Goal: Task Accomplishment & Management: Complete application form

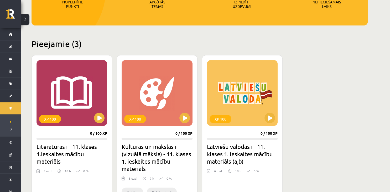
scroll to position [96, 0]
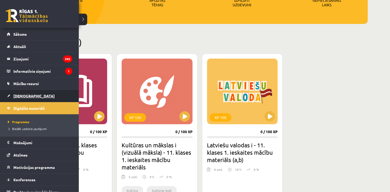
click at [18, 93] on link "[DEMOGRAPHIC_DATA]" at bounding box center [39, 96] width 65 height 12
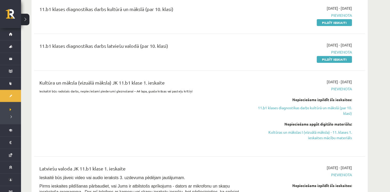
scroll to position [198, 0]
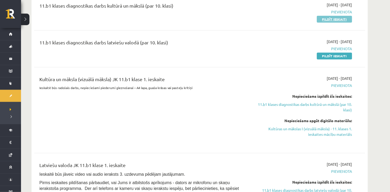
click at [333, 20] on link "Pildīt ieskaiti" at bounding box center [334, 19] width 35 height 7
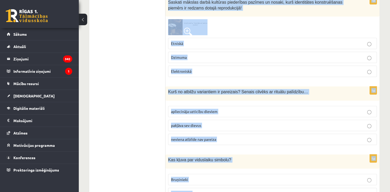
scroll to position [2149, 0]
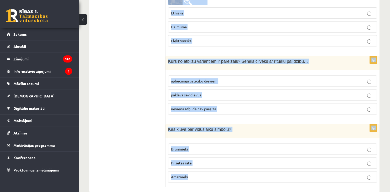
drag, startPoint x: 168, startPoint y: 105, endPoint x: 326, endPoint y: 204, distance: 186.3
copy form "Atzīmē pareizo atbildi! Kultūras jēdzienu pielieto.. Raksturojot dzīvesveidu kā…"
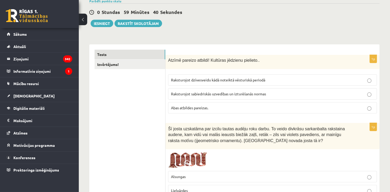
scroll to position [0, 0]
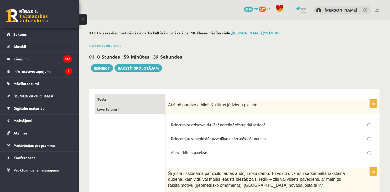
click at [131, 108] on link "Izvērtējums!" at bounding box center [129, 109] width 71 height 10
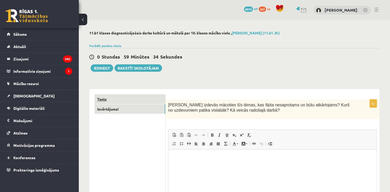
click at [150, 97] on link "Tests" at bounding box center [129, 99] width 71 height 10
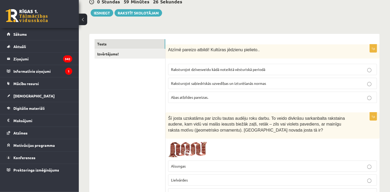
scroll to position [58, 0]
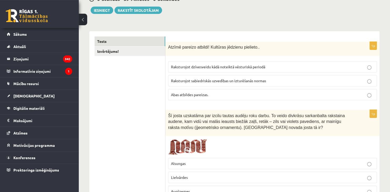
click at [219, 92] on p "Abas atbildes pareizas." at bounding box center [272, 95] width 203 height 6
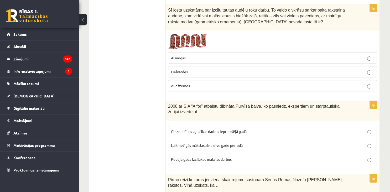
scroll to position [166, 0]
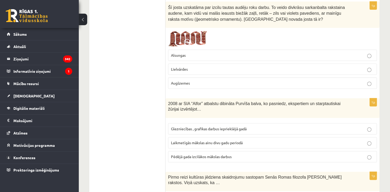
click at [240, 67] on p "Lielvārdes" at bounding box center [272, 69] width 203 height 6
click at [200, 139] on label "Laikmetīgās mākslas ainu divu gadu periodā" at bounding box center [272, 142] width 209 height 11
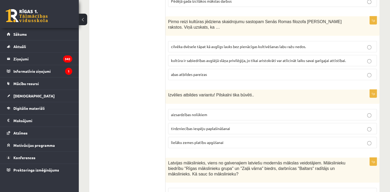
scroll to position [324, 0]
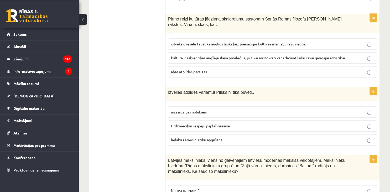
click at [259, 42] on span "cilvēka dvēsele tāpat kā auglīgs lauks bez pienācīgas kultivēšanas labu ražu ne…" at bounding box center [238, 43] width 135 height 5
click at [192, 114] on label "aizsardzības nolūkiem" at bounding box center [272, 111] width 209 height 11
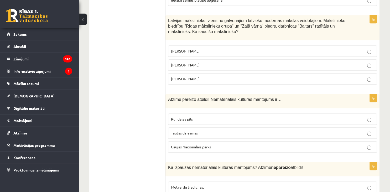
scroll to position [461, 0]
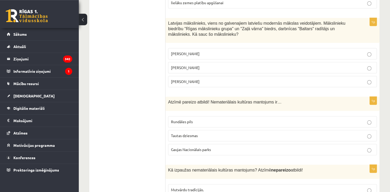
click at [222, 65] on p "Romāns Suta" at bounding box center [272, 68] width 203 height 6
click at [184, 133] on p "Tautas dziesmas" at bounding box center [272, 136] width 203 height 6
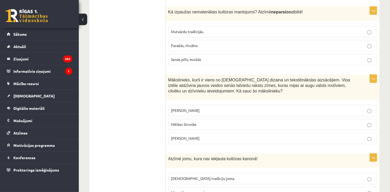
scroll to position [621, 0]
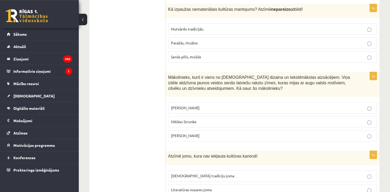
click at [210, 54] on p "Senās pilīs, muižās" at bounding box center [272, 57] width 203 height 6
click at [194, 105] on p "Ansis Cīrulis" at bounding box center [272, 108] width 203 height 6
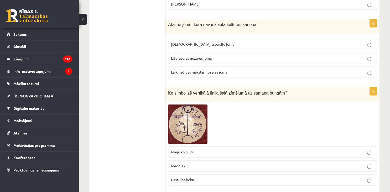
scroll to position [756, 0]
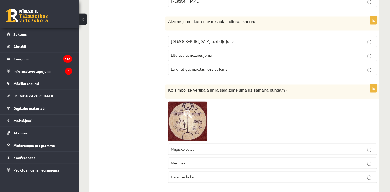
click at [343, 67] on p "Laikmetīgās mākslas nozares joma" at bounding box center [272, 70] width 203 height 6
click at [211, 176] on p "Pasaules koku" at bounding box center [272, 177] width 203 height 6
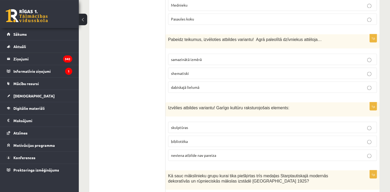
scroll to position [916, 0]
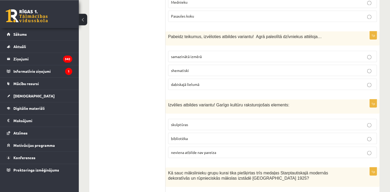
click at [209, 81] on p "dabiskajā lielumā" at bounding box center [272, 84] width 203 height 6
click at [191, 135] on p "bibliotēka" at bounding box center [272, 138] width 203 height 6
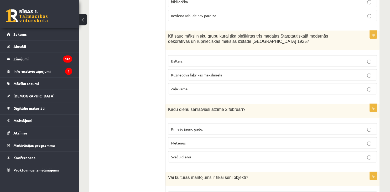
scroll to position [1064, 0]
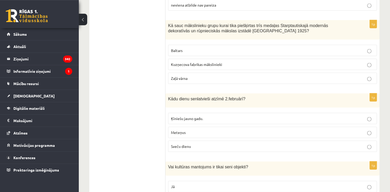
click at [325, 48] on p "Baltars" at bounding box center [272, 51] width 203 height 6
click at [186, 144] on span "Sveču dienu" at bounding box center [181, 146] width 20 height 5
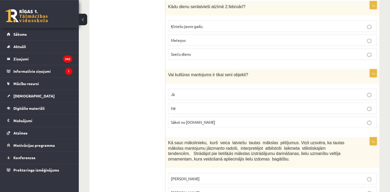
scroll to position [1166, 0]
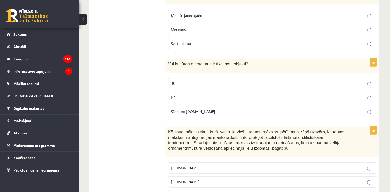
click at [188, 95] on p "Nē" at bounding box center [272, 98] width 203 height 6
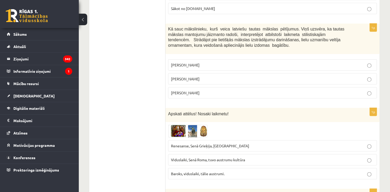
scroll to position [1277, 0]
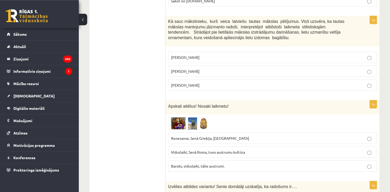
click at [250, 68] on p "Jūlijs Madernieks" at bounding box center [272, 71] width 203 height 6
click at [226, 132] on label "Renesanse, Senā Grieķija, Ēģipte" at bounding box center [272, 137] width 209 height 11
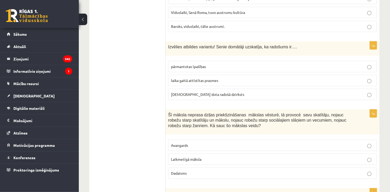
scroll to position [1419, 0]
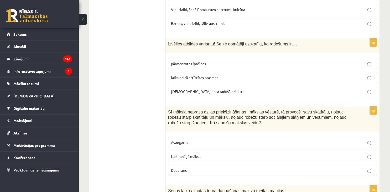
click at [184, 89] on label "dieva dota radošā dzirksts" at bounding box center [272, 91] width 209 height 11
click at [187, 154] on span "Laikmetīgā māksla" at bounding box center [186, 156] width 30 height 5
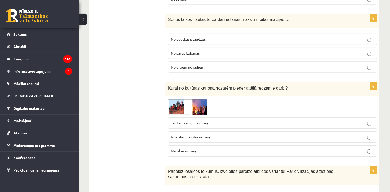
scroll to position [1596, 0]
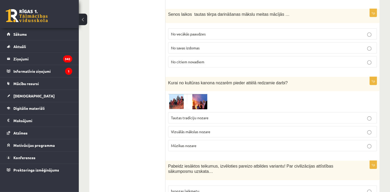
click at [180, 28] on label "No vecākās paaudzes" at bounding box center [272, 33] width 209 height 11
click at [177, 94] on img at bounding box center [187, 101] width 39 height 15
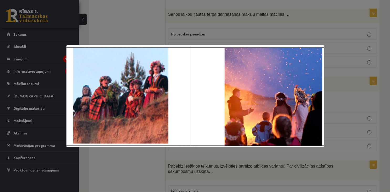
click at [129, 39] on div at bounding box center [195, 96] width 390 height 192
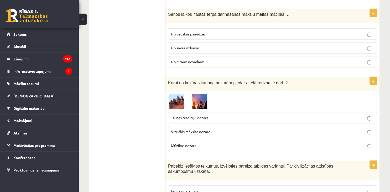
click at [192, 115] on span "Tautas tradīciju nozare" at bounding box center [190, 117] width 38 height 5
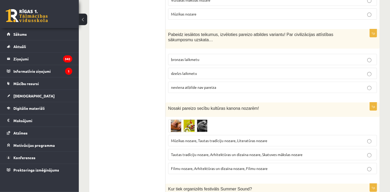
scroll to position [1730, 0]
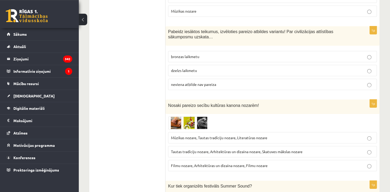
click at [236, 82] on p "neviena atbilde nav pareiza" at bounding box center [272, 85] width 203 height 6
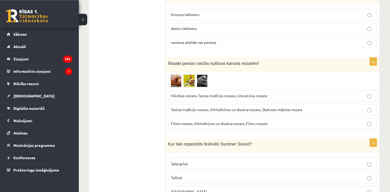
scroll to position [1785, 0]
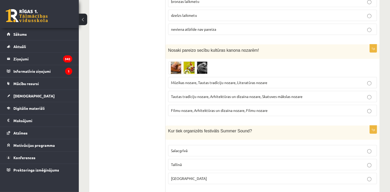
click at [184, 70] on span at bounding box center [188, 74] width 8 height 8
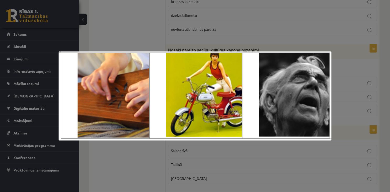
click at [137, 31] on div at bounding box center [195, 96] width 390 height 192
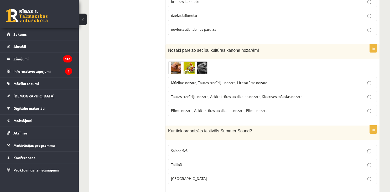
click at [206, 61] on img at bounding box center [187, 67] width 39 height 13
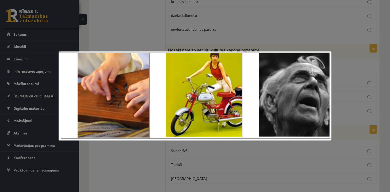
click at [165, 21] on div at bounding box center [195, 96] width 390 height 192
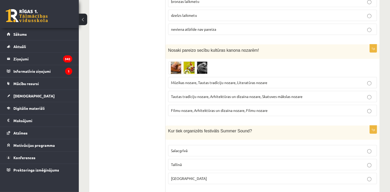
click at [242, 94] on span "Tautas tradīciju nozare, Arhitektūras un dizaina nozare, Skatuves mākslas nozare" at bounding box center [236, 96] width 131 height 5
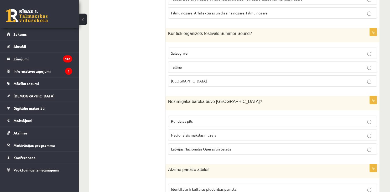
scroll to position [1880, 0]
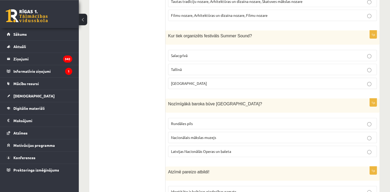
click at [258, 81] on p "Liepājā" at bounding box center [272, 84] width 203 height 6
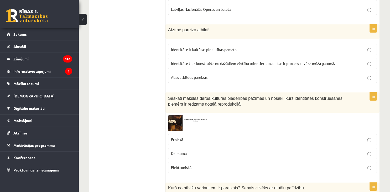
scroll to position [2030, 0]
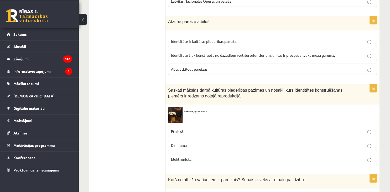
click at [209, 66] on p "Abas atbildes pareizas" at bounding box center [272, 69] width 203 height 6
click at [193, 129] on p "Etniskā" at bounding box center [272, 132] width 203 height 6
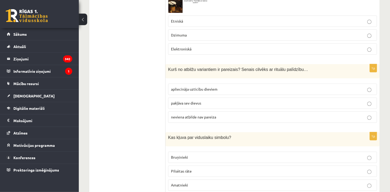
scroll to position [2149, 0]
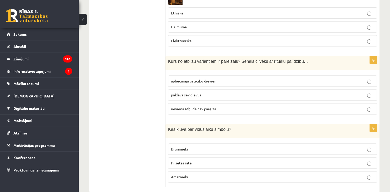
click at [181, 78] on p "apliecināja uzticību dieviem" at bounding box center [272, 81] width 203 height 6
click at [197, 146] on p "Bruņinieki" at bounding box center [272, 149] width 203 height 6
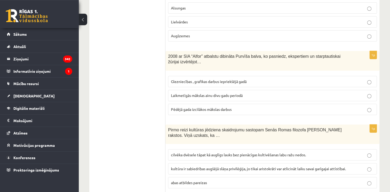
scroll to position [0, 0]
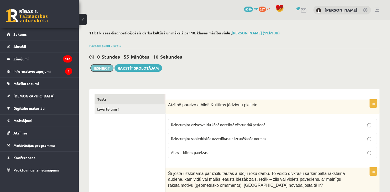
click at [100, 67] on button "Iesniegt" at bounding box center [102, 67] width 23 height 7
click at [142, 108] on link "Izvērtējums!" at bounding box center [129, 109] width 71 height 10
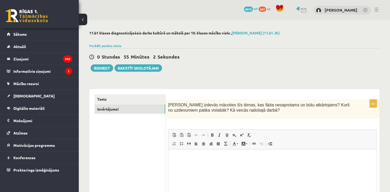
scroll to position [62, 0]
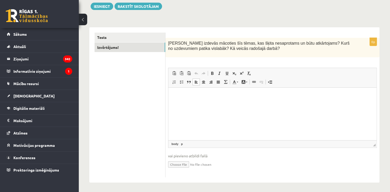
click at [256, 103] on html at bounding box center [272, 114] width 208 height 52
click at [112, 8] on button "Iesniegt" at bounding box center [102, 6] width 23 height 7
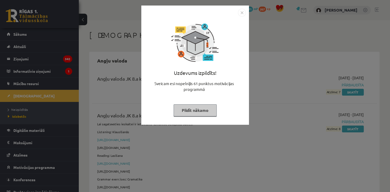
click at [201, 109] on button "Pildīt nākamo" at bounding box center [194, 110] width 43 height 12
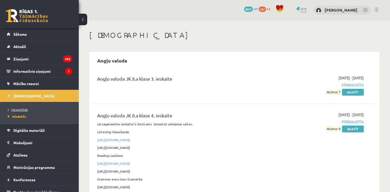
click at [17, 107] on link "Neizpildītās" at bounding box center [41, 109] width 66 height 5
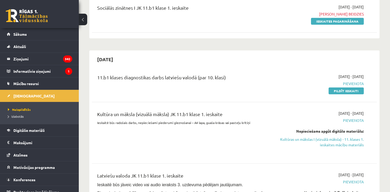
scroll to position [144, 0]
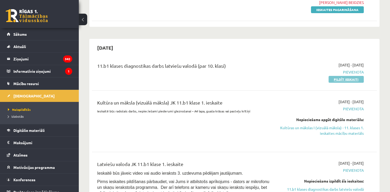
click at [344, 82] on link "Pildīt ieskaiti" at bounding box center [345, 79] width 35 height 7
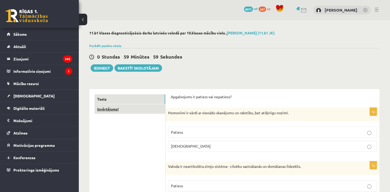
click at [136, 107] on link "Izvērtējums!" at bounding box center [129, 109] width 71 height 10
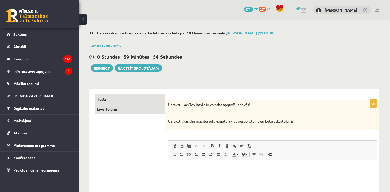
click at [138, 98] on link "Tests" at bounding box center [129, 99] width 71 height 10
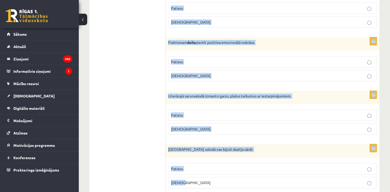
scroll to position [1545, 0]
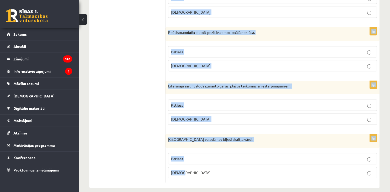
drag, startPoint x: 168, startPoint y: 96, endPoint x: 323, endPoint y: 175, distance: 174.3
copy form "Apgalvojums ir patiess vai nepatiess? 1p Homonīmi ir vārdi ar vienādu skanējumu…"
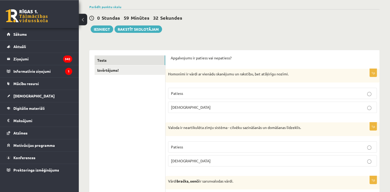
scroll to position [41, 0]
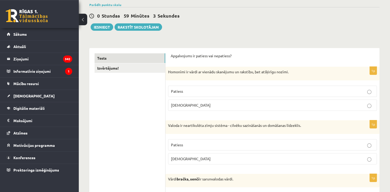
click at [340, 87] on label "Patiess" at bounding box center [272, 91] width 209 height 11
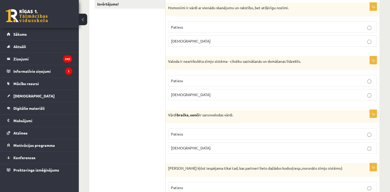
scroll to position [111, 0]
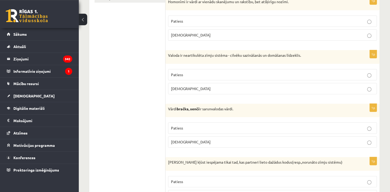
click at [338, 87] on p "Aplams" at bounding box center [272, 89] width 203 height 6
click at [324, 125] on p "Patiess" at bounding box center [272, 128] width 203 height 6
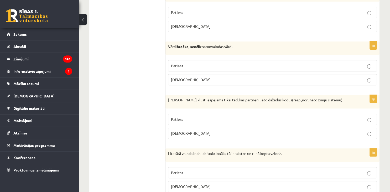
scroll to position [179, 0]
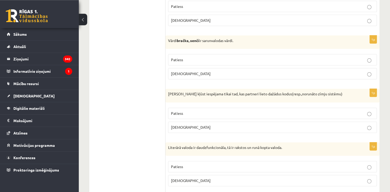
click at [251, 126] on p "Aplams" at bounding box center [272, 127] width 203 height 6
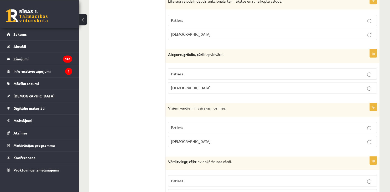
scroll to position [327, 0]
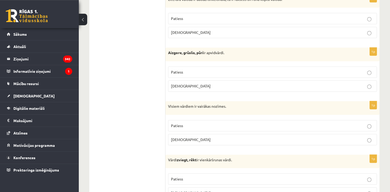
click at [350, 16] on p "Patiess" at bounding box center [272, 19] width 203 height 6
click at [298, 72] on p "Patiess" at bounding box center [272, 72] width 203 height 6
click at [248, 140] on p "Aplams" at bounding box center [272, 140] width 203 height 6
click at [210, 187] on label "Aplams" at bounding box center [272, 192] width 209 height 11
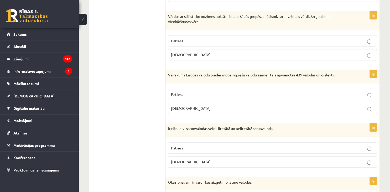
scroll to position [518, 0]
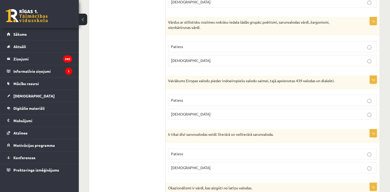
click at [297, 99] on p "Patiess" at bounding box center [272, 100] width 203 height 6
click at [257, 152] on p "Patiess" at bounding box center [272, 154] width 203 height 6
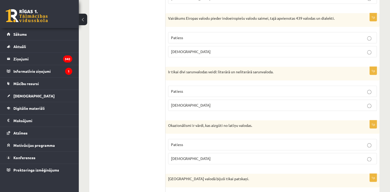
scroll to position [584, 0]
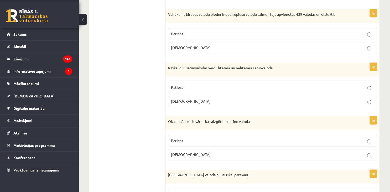
click at [281, 152] on p "Aplams" at bounding box center [272, 155] width 203 height 6
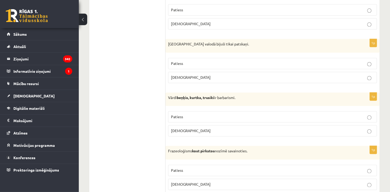
scroll to position [767, 0]
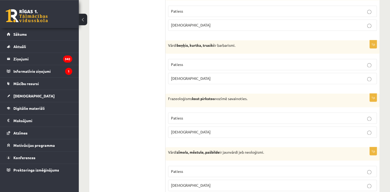
click at [358, 24] on p "Aplams" at bounding box center [272, 25] width 203 height 6
click at [344, 59] on label "Patiess" at bounding box center [272, 64] width 209 height 11
click at [298, 129] on p "Aplams" at bounding box center [272, 132] width 203 height 6
click at [289, 168] on p "Patiess" at bounding box center [272, 171] width 203 height 6
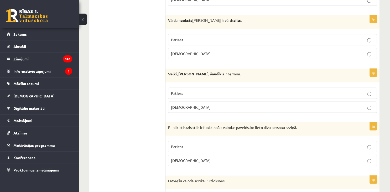
scroll to position [956, 0]
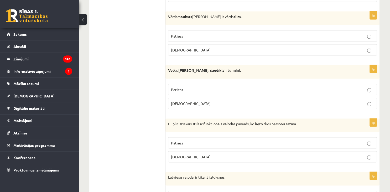
click at [373, 33] on p "Patiess" at bounding box center [272, 36] width 203 height 6
click at [343, 101] on p "Aplams" at bounding box center [272, 104] width 203 height 6
click at [319, 154] on p "Aplams" at bounding box center [272, 157] width 203 height 6
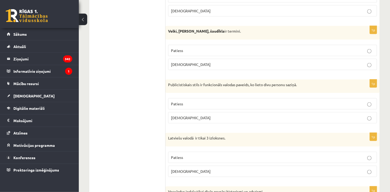
scroll to position [1001, 0]
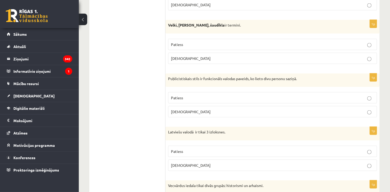
click at [371, 146] on label "Patiess" at bounding box center [272, 151] width 209 height 11
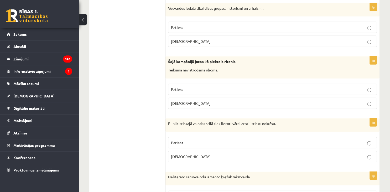
scroll to position [1180, 0]
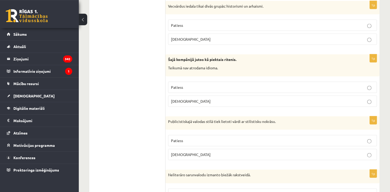
click at [333, 98] on p "Aplams" at bounding box center [272, 101] width 203 height 6
click at [324, 138] on p "Patiess" at bounding box center [272, 141] width 203 height 6
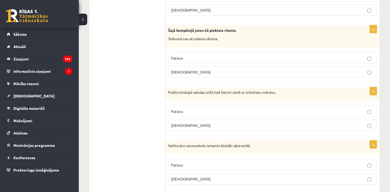
scroll to position [1221, 0]
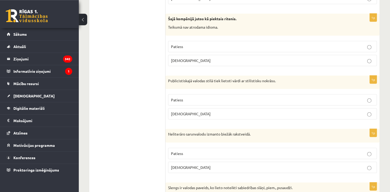
click at [371, 164] on p "Aplams" at bounding box center [272, 167] width 203 height 6
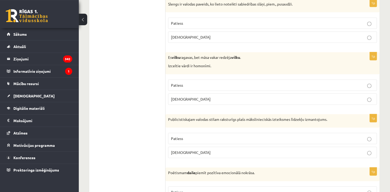
scroll to position [1409, 0]
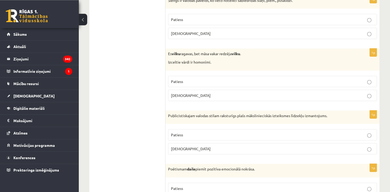
click at [333, 78] on p "Patiess" at bounding box center [272, 81] width 203 height 6
click at [313, 132] on label "Patiess" at bounding box center [272, 134] width 209 height 11
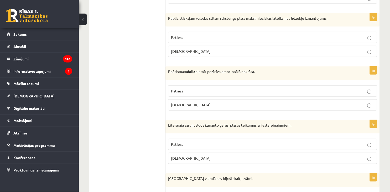
scroll to position [1545, 0]
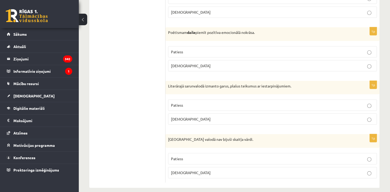
click at [368, 49] on p "Patiess" at bounding box center [272, 52] width 203 height 6
click at [337, 116] on p "Aplams" at bounding box center [272, 119] width 203 height 6
click at [325, 156] on p "Patiess" at bounding box center [272, 159] width 203 height 6
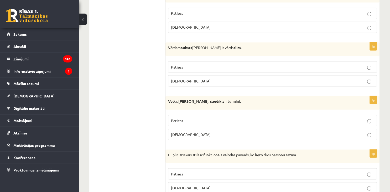
scroll to position [0, 0]
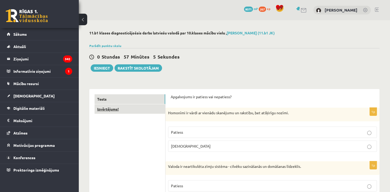
click at [144, 107] on link "Izvērtējums!" at bounding box center [129, 109] width 71 height 10
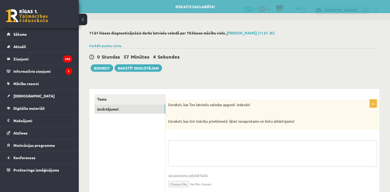
click at [211, 142] on textarea at bounding box center [272, 153] width 209 height 26
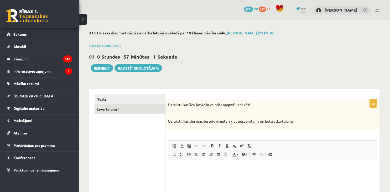
click at [192, 177] on html at bounding box center [272, 186] width 208 height 52
click at [102, 65] on button "Iesniegt" at bounding box center [102, 67] width 23 height 7
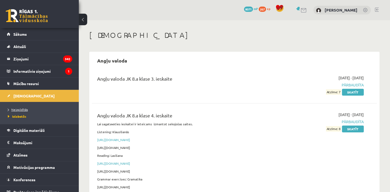
click at [14, 111] on span "Neizpildītās" at bounding box center [18, 109] width 20 height 4
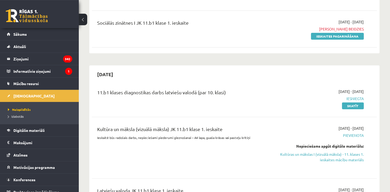
scroll to position [125, 0]
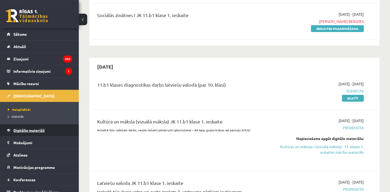
click at [35, 127] on link "Digitālie materiāli" at bounding box center [39, 130] width 65 height 12
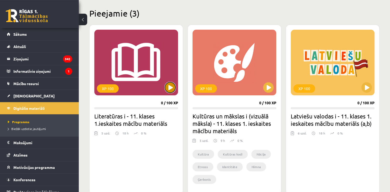
click at [166, 85] on button at bounding box center [170, 87] width 10 height 10
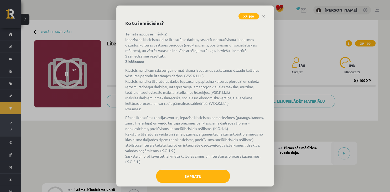
scroll to position [33, 0]
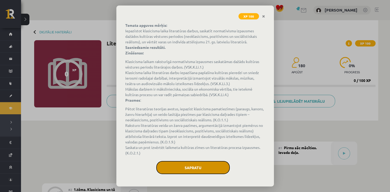
click at [203, 173] on button "Sapratu" at bounding box center [192, 167] width 73 height 13
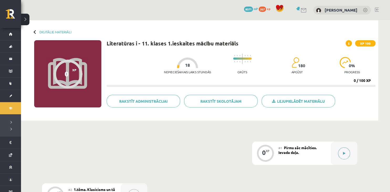
click at [346, 155] on button at bounding box center [344, 153] width 12 height 12
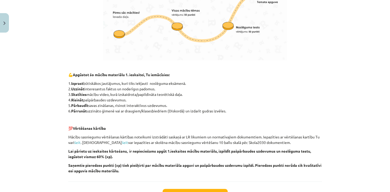
scroll to position [323, 0]
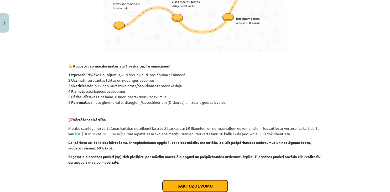
click at [215, 187] on button "Sākt uzdevumu" at bounding box center [194, 186] width 65 height 12
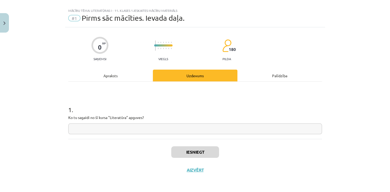
scroll to position [7, 0]
click at [159, 127] on input "text" at bounding box center [195, 129] width 254 height 11
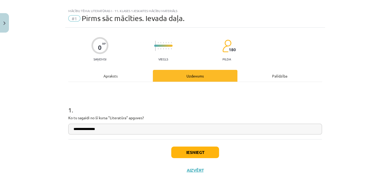
type input "**********"
click at [180, 155] on button "Iesniegt" at bounding box center [195, 152] width 48 height 12
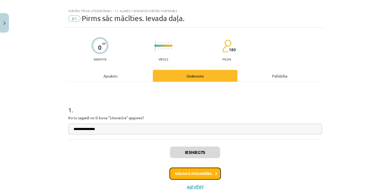
click at [183, 175] on button "Nākamā nodarbība" at bounding box center [194, 173] width 51 height 12
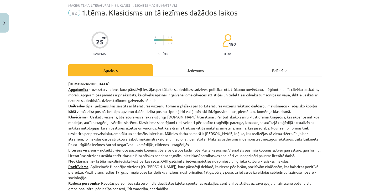
scroll to position [13, 0]
click at [199, 71] on div "Uzdevums" at bounding box center [195, 70] width 85 height 12
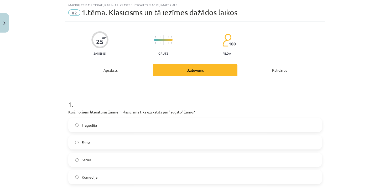
click at [124, 71] on div "Apraksts" at bounding box center [110, 70] width 85 height 12
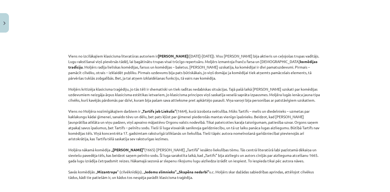
scroll to position [565, 0]
